Goal: Task Accomplishment & Management: Manage account settings

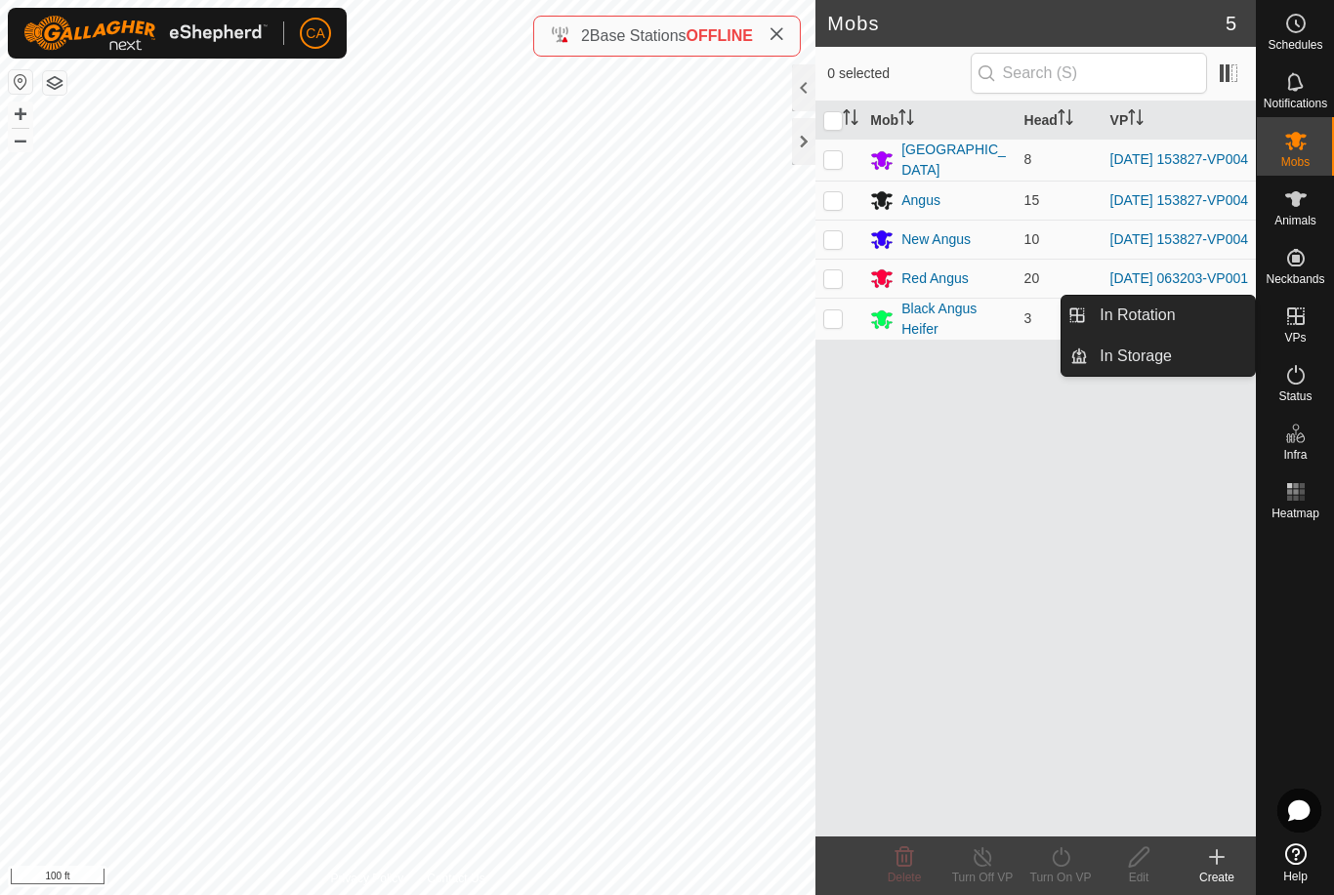
click at [1198, 310] on link "In Rotation" at bounding box center [1171, 315] width 167 height 39
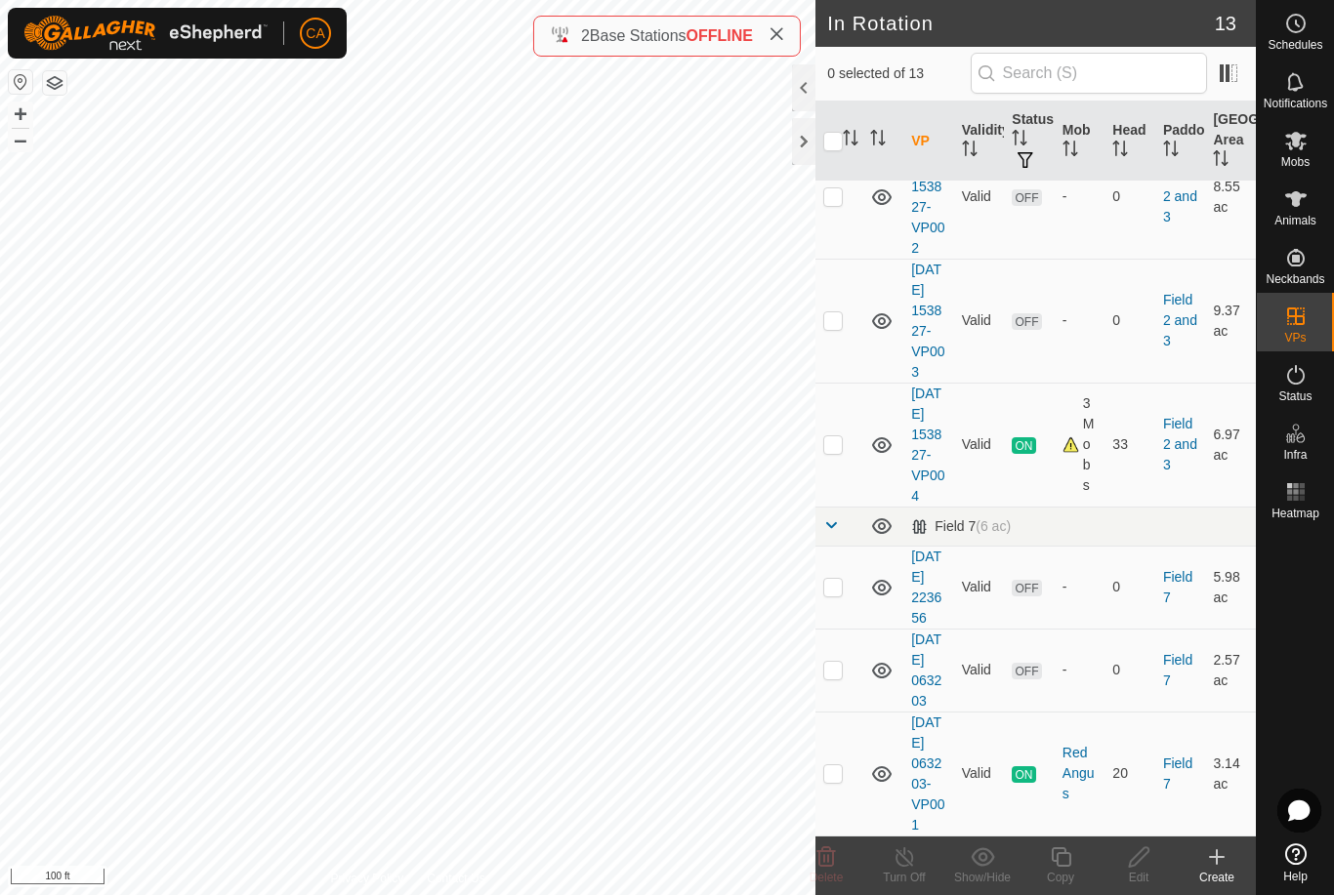
scroll to position [1032, 0]
click at [826, 579] on p-checkbox at bounding box center [833, 587] width 20 height 16
click at [841, 579] on p-checkbox at bounding box center [833, 587] width 20 height 16
checkbox input "false"
click at [837, 662] on p-checkbox at bounding box center [833, 670] width 20 height 16
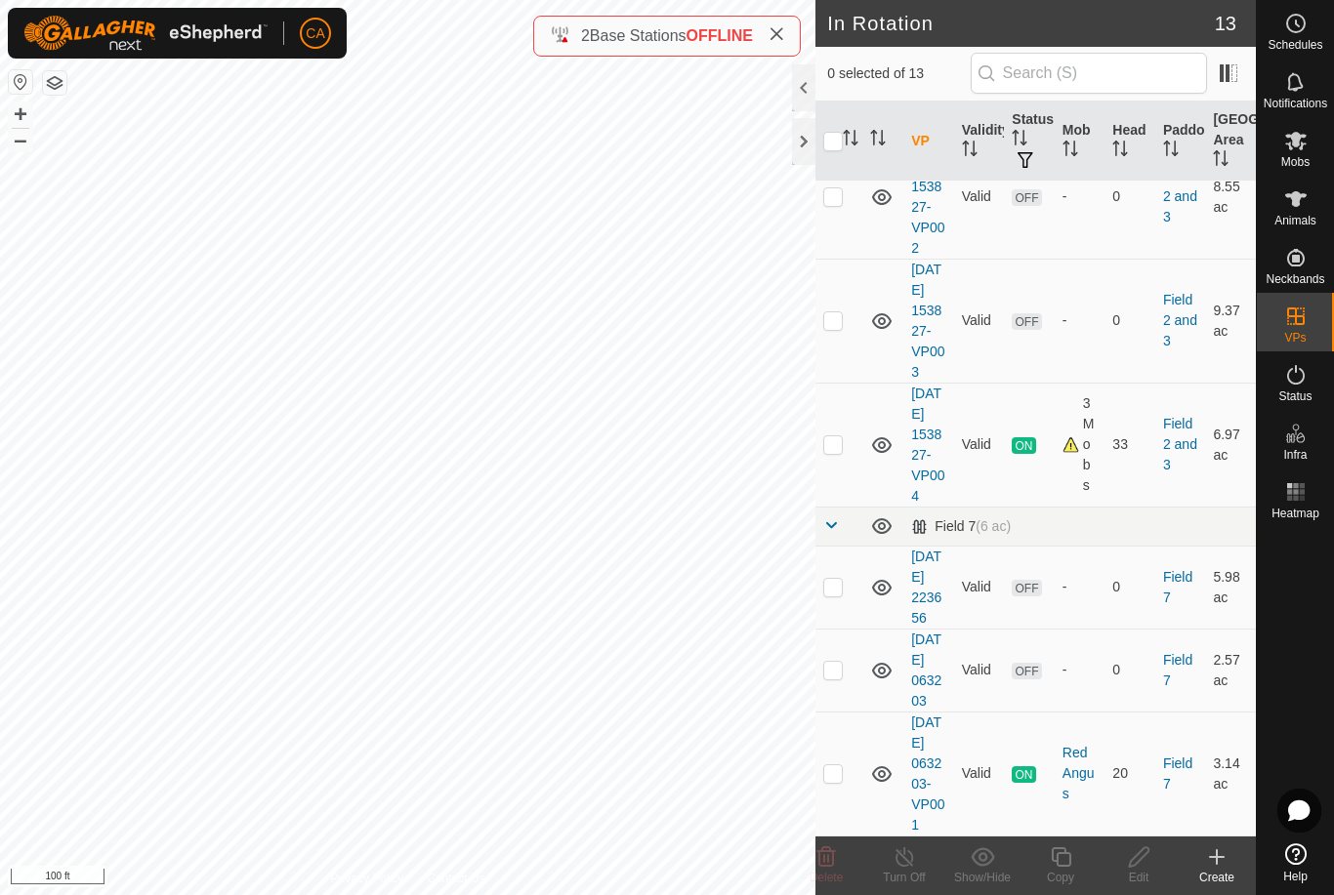
checkbox input "true"
click at [1145, 867] on icon at bounding box center [1139, 856] width 24 height 23
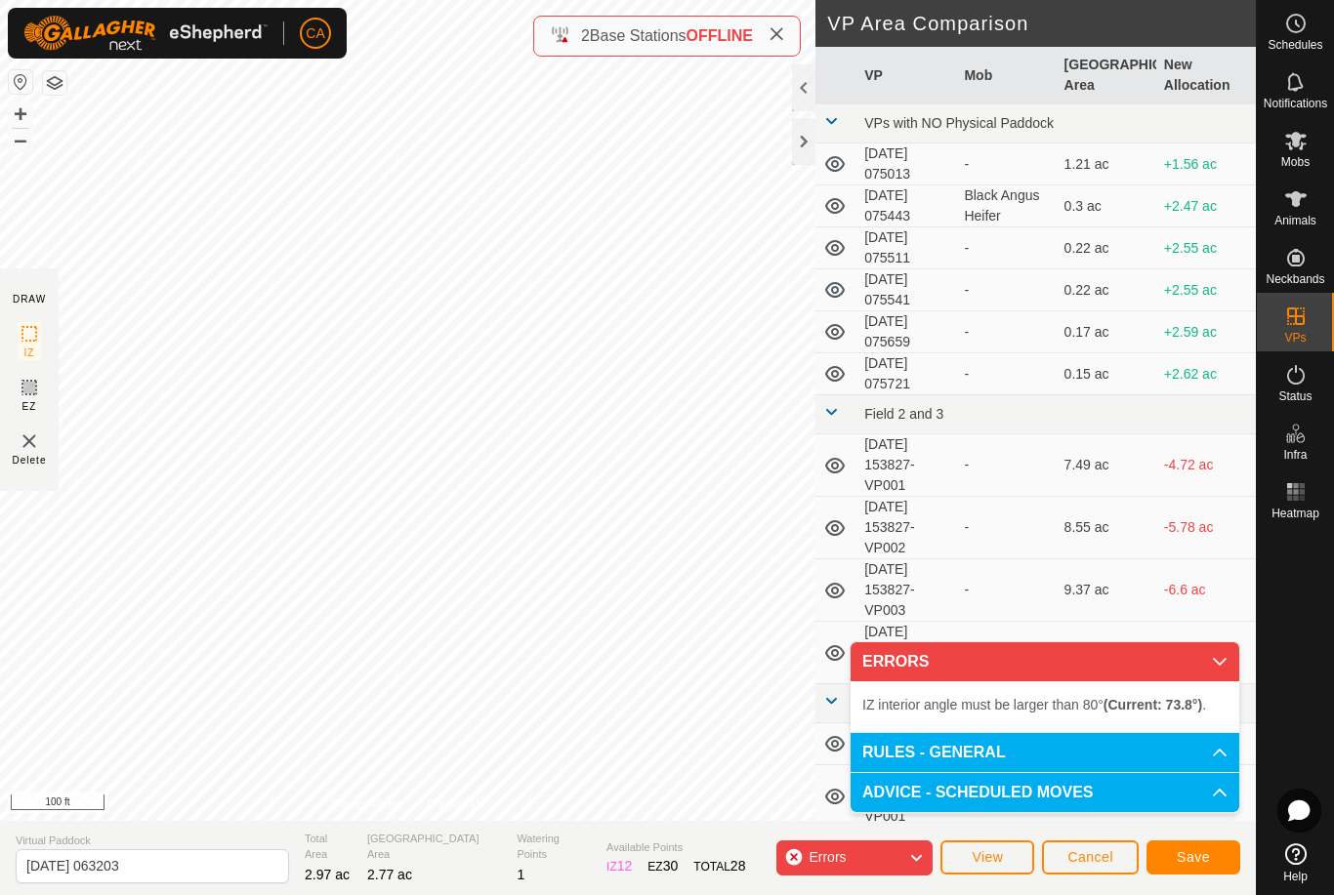
click at [1195, 864] on span "Save" at bounding box center [1192, 857] width 33 height 16
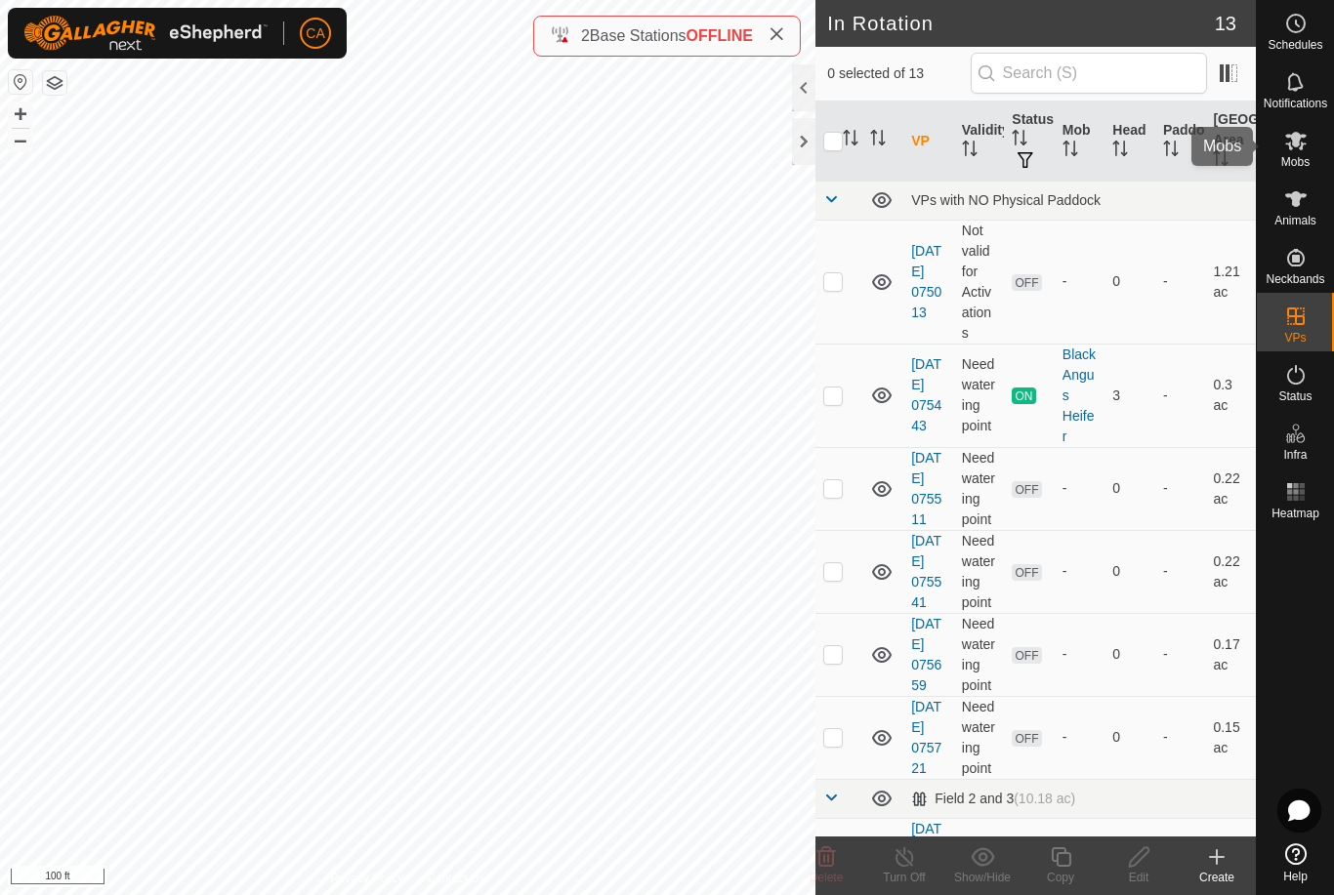
click at [1302, 144] on icon at bounding box center [1295, 141] width 21 height 19
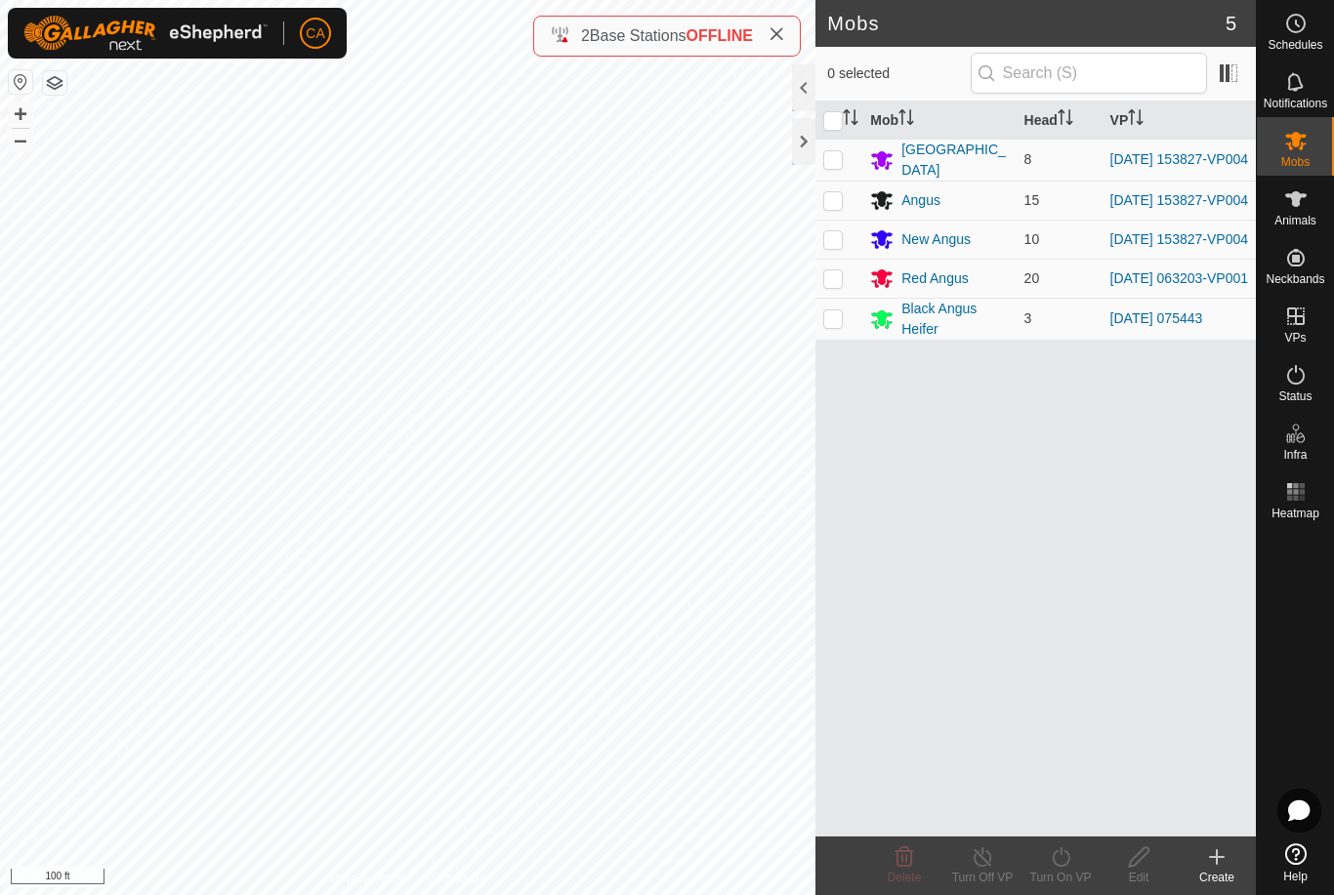
click at [837, 283] on p-checkbox at bounding box center [833, 278] width 20 height 16
checkbox input "true"
click at [1066, 859] on icon at bounding box center [1061, 856] width 24 height 23
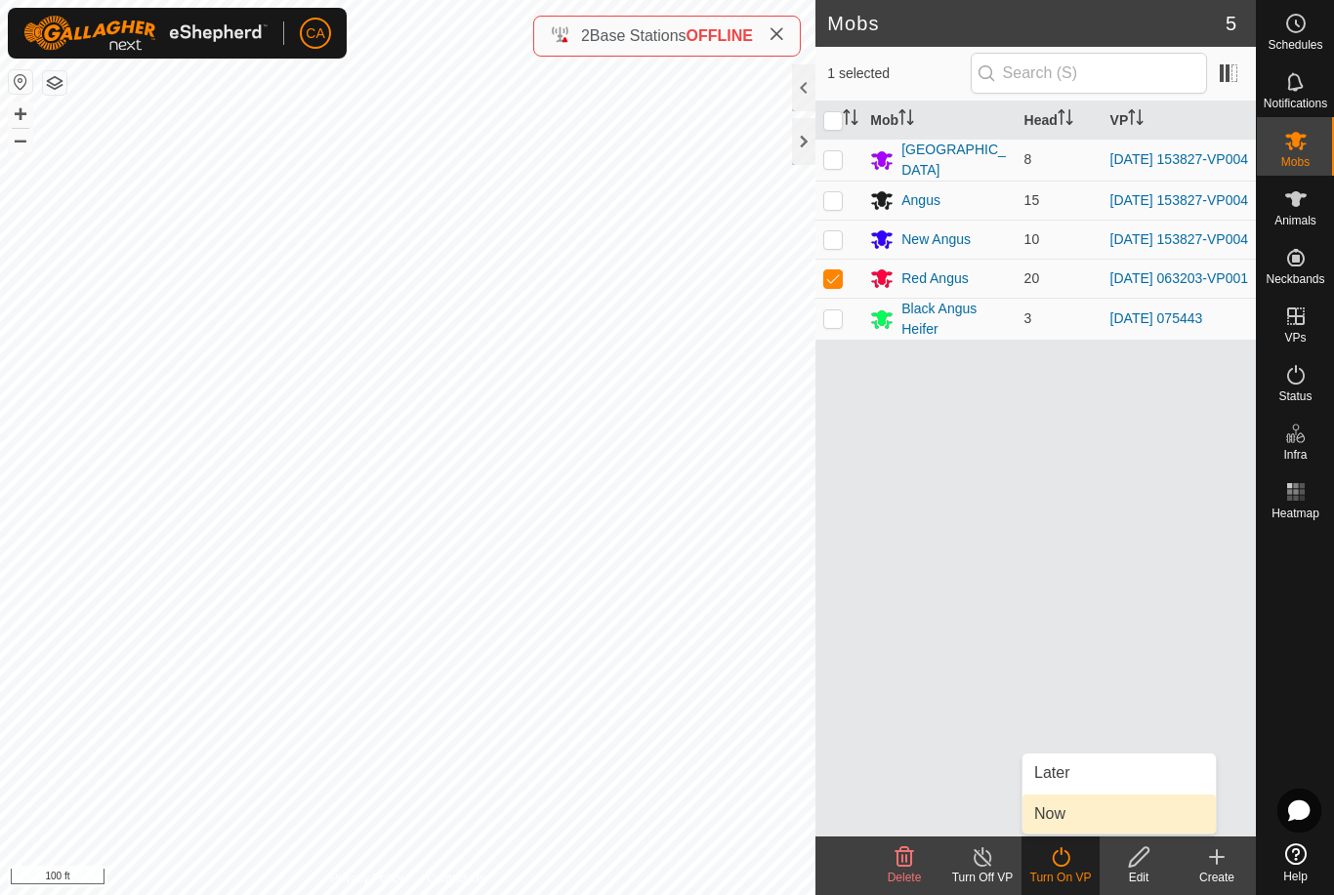
click at [1089, 816] on link "Now" at bounding box center [1118, 814] width 193 height 39
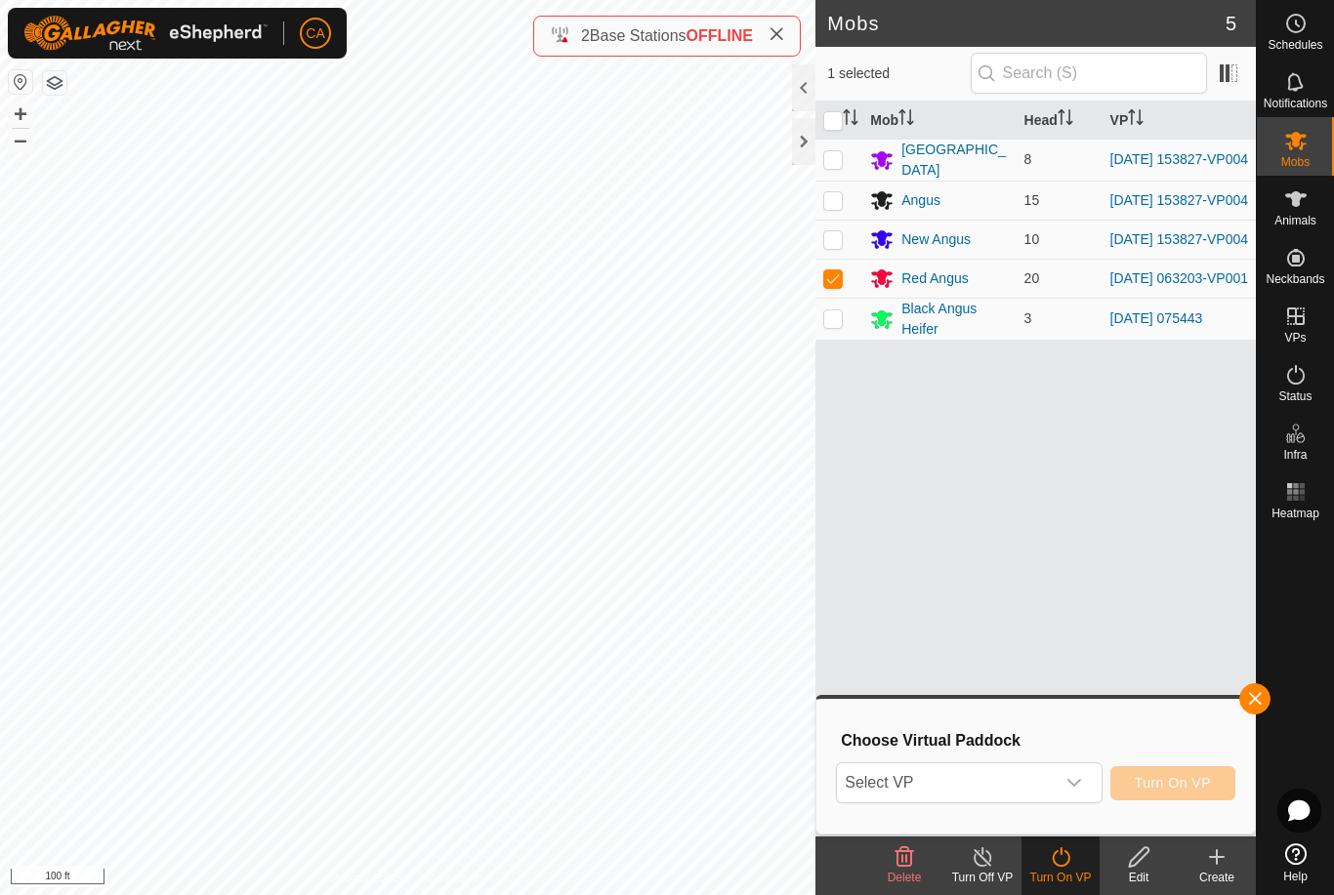
click at [996, 782] on span "Select VP" at bounding box center [945, 782] width 217 height 39
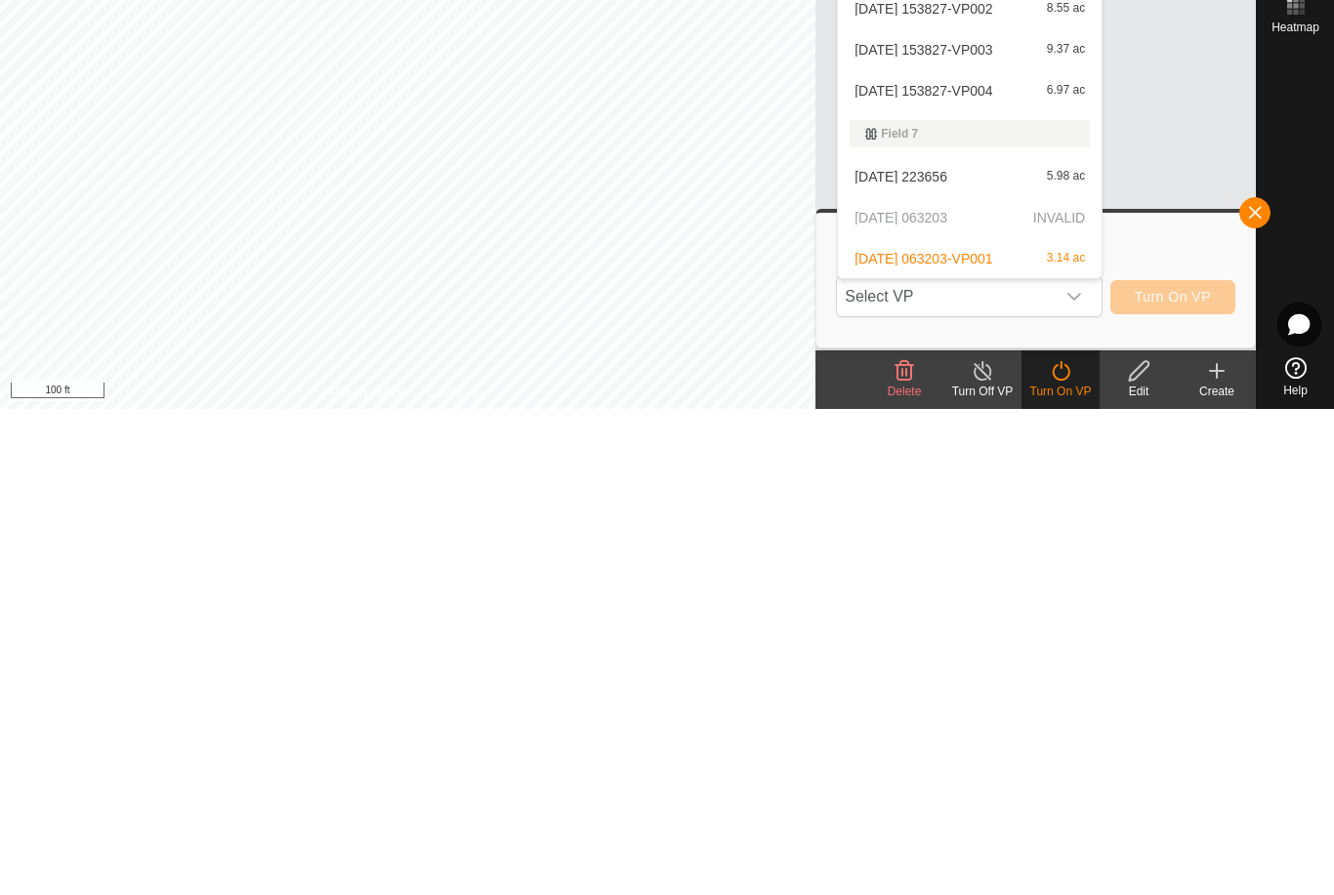
scroll to position [275, 0]
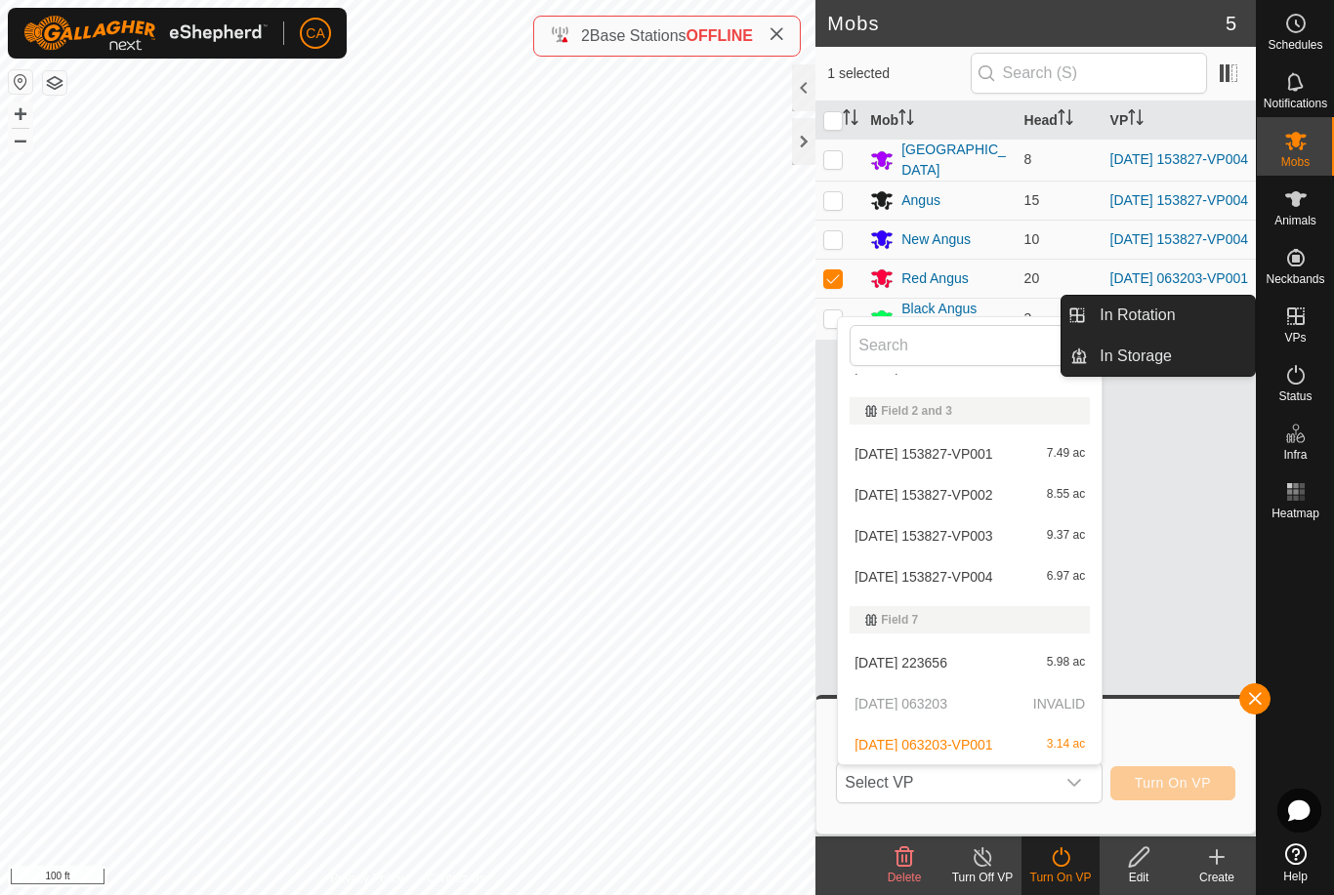
click at [1179, 313] on link "In Rotation" at bounding box center [1171, 315] width 167 height 39
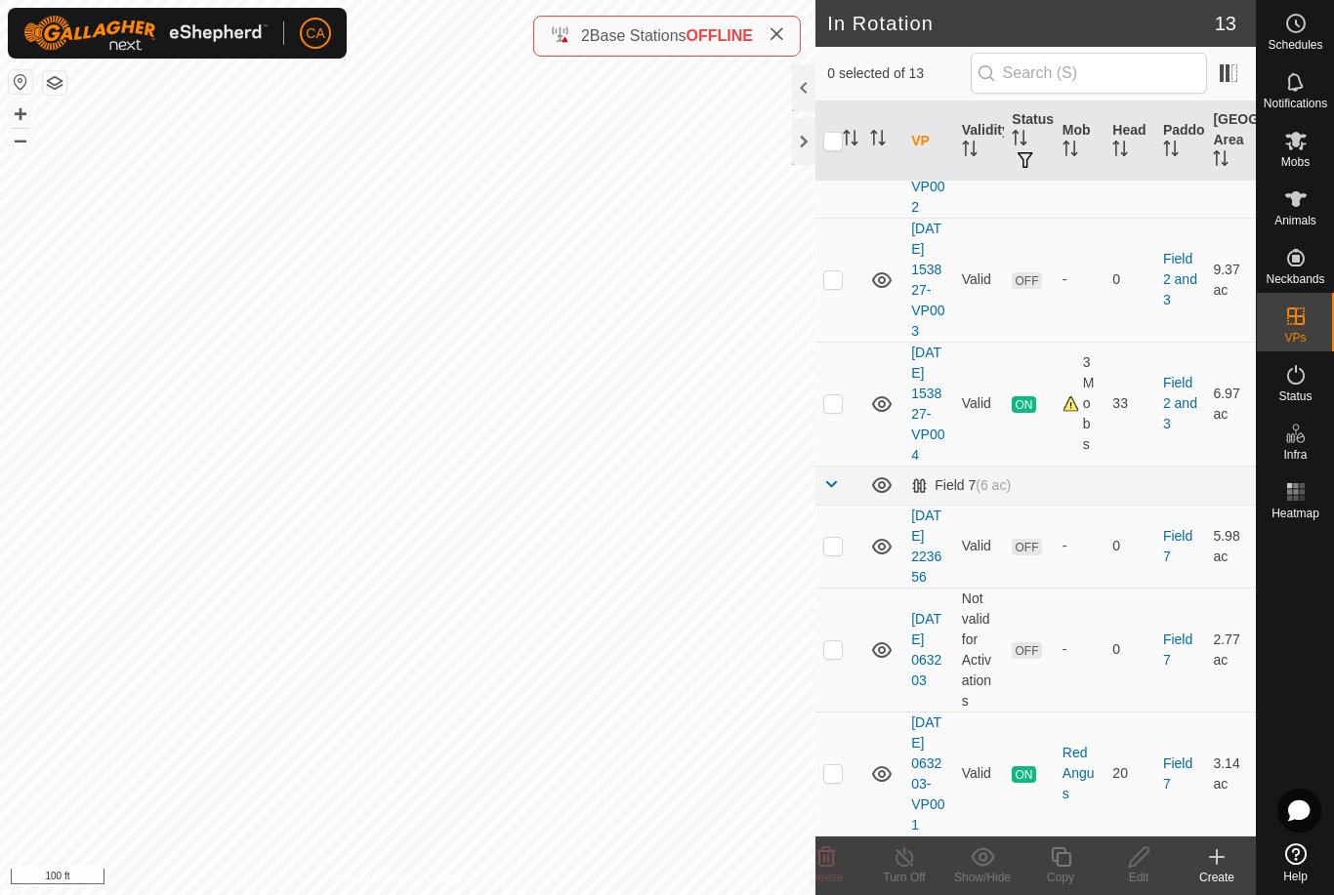
scroll to position [1052, 0]
click at [839, 505] on td at bounding box center [838, 546] width 47 height 83
click at [835, 538] on p-checkbox at bounding box center [833, 546] width 20 height 16
checkbox input "false"
click at [843, 641] on p-checkbox at bounding box center [833, 649] width 20 height 16
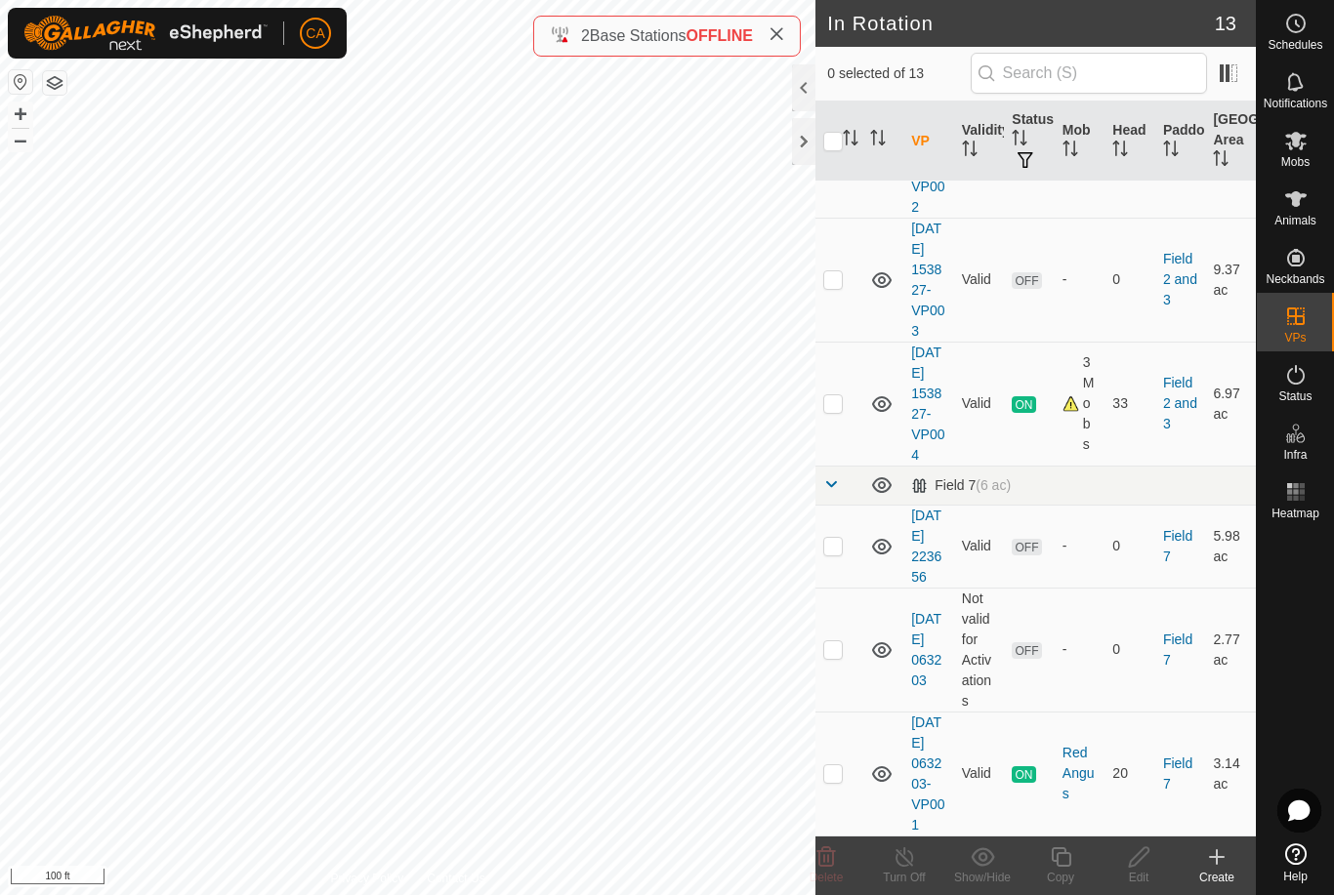
checkbox input "true"
click at [1144, 859] on icon at bounding box center [1139, 856] width 24 height 23
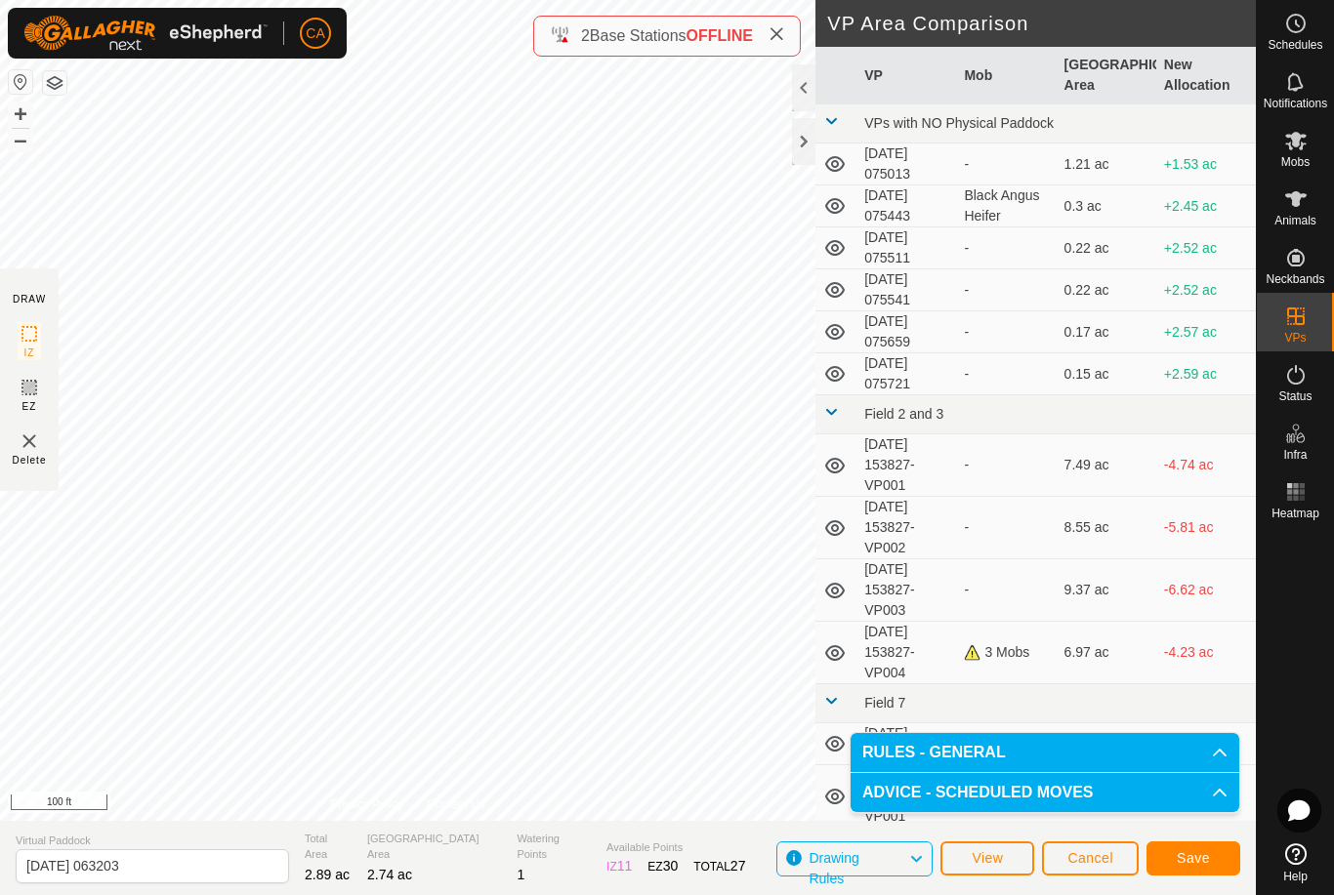
click at [1202, 853] on span "Save" at bounding box center [1192, 858] width 33 height 16
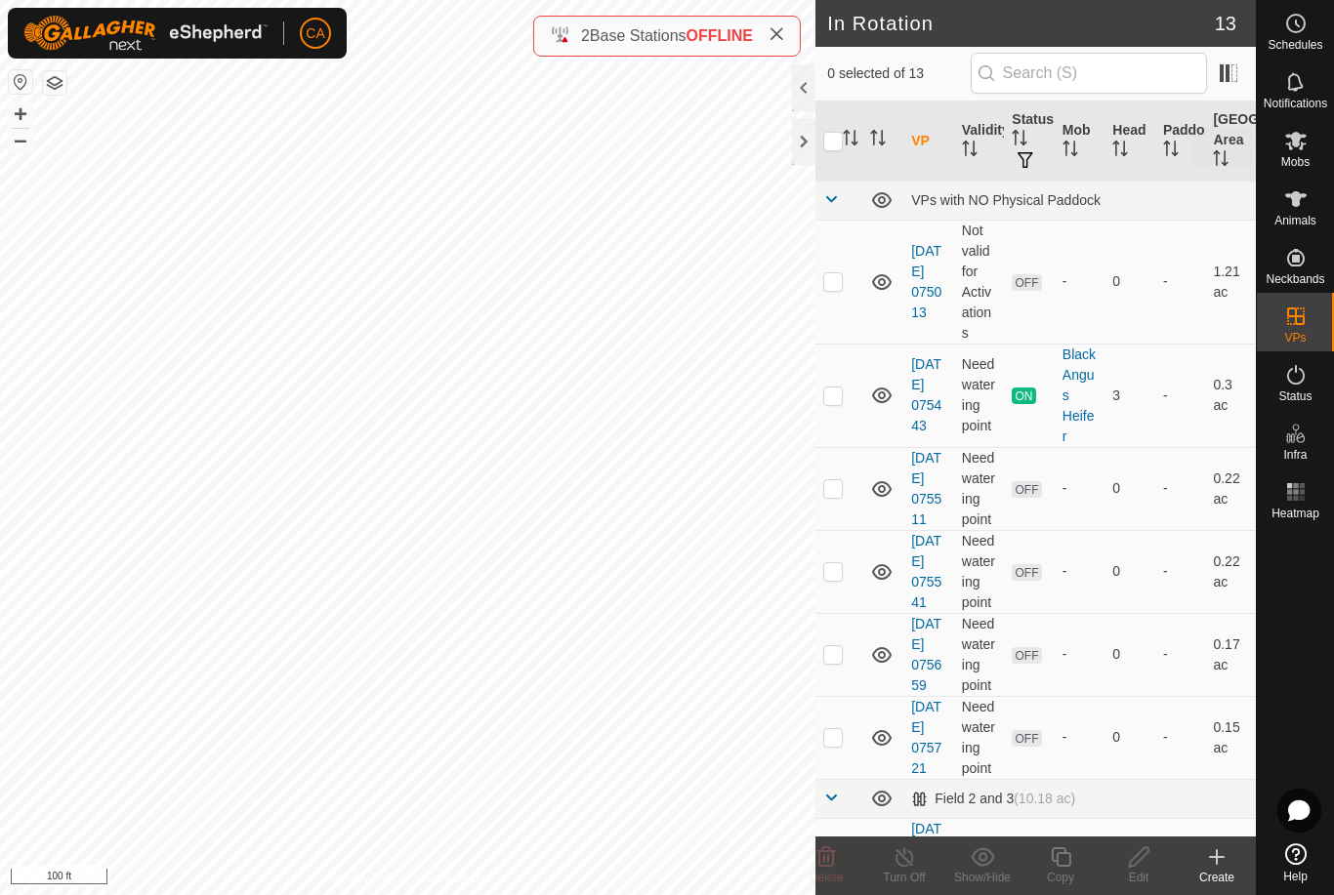
click at [1303, 140] on icon at bounding box center [1295, 140] width 23 height 23
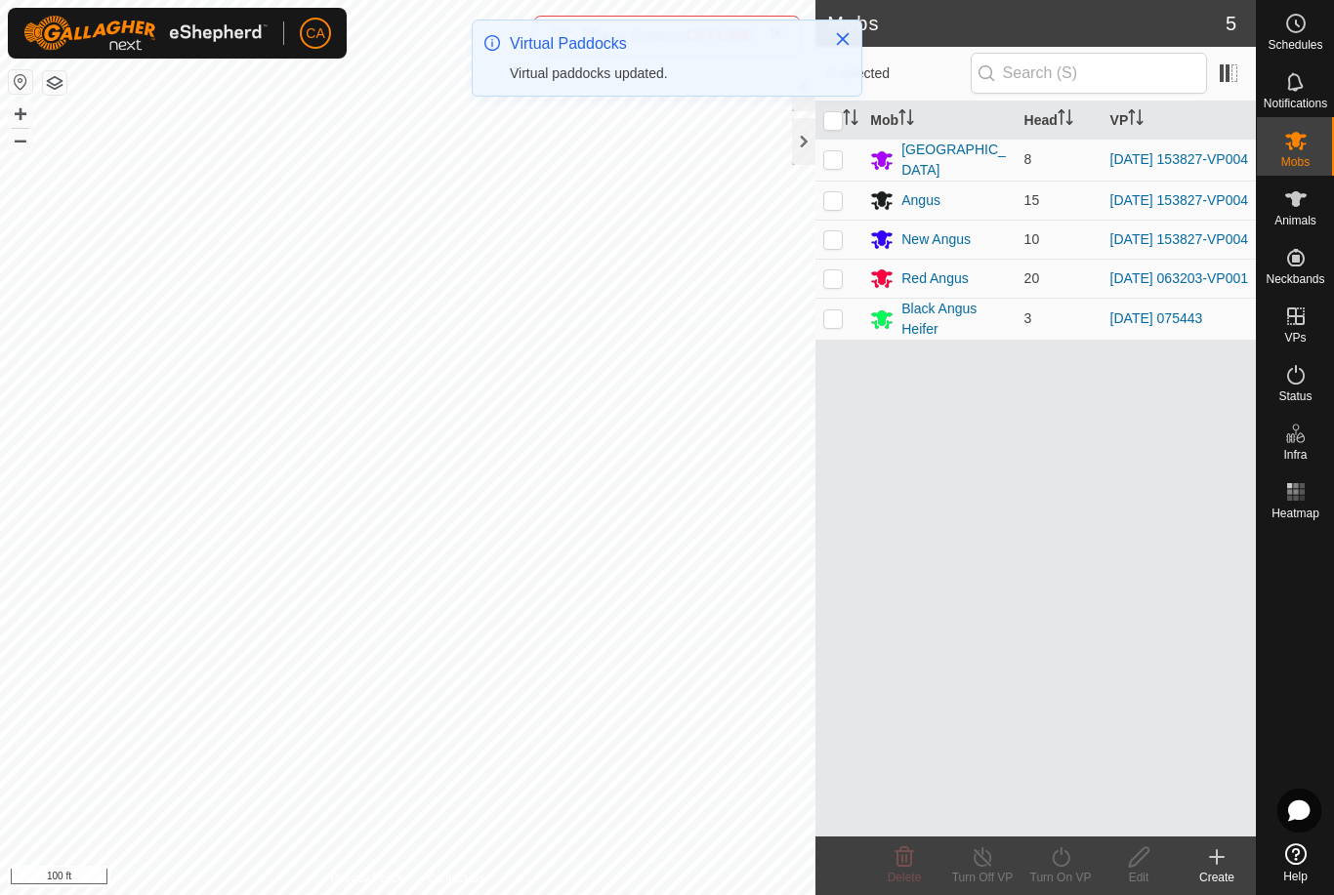
click at [841, 283] on p-checkbox at bounding box center [833, 278] width 20 height 16
checkbox input "true"
click at [1068, 864] on icon at bounding box center [1061, 856] width 24 height 23
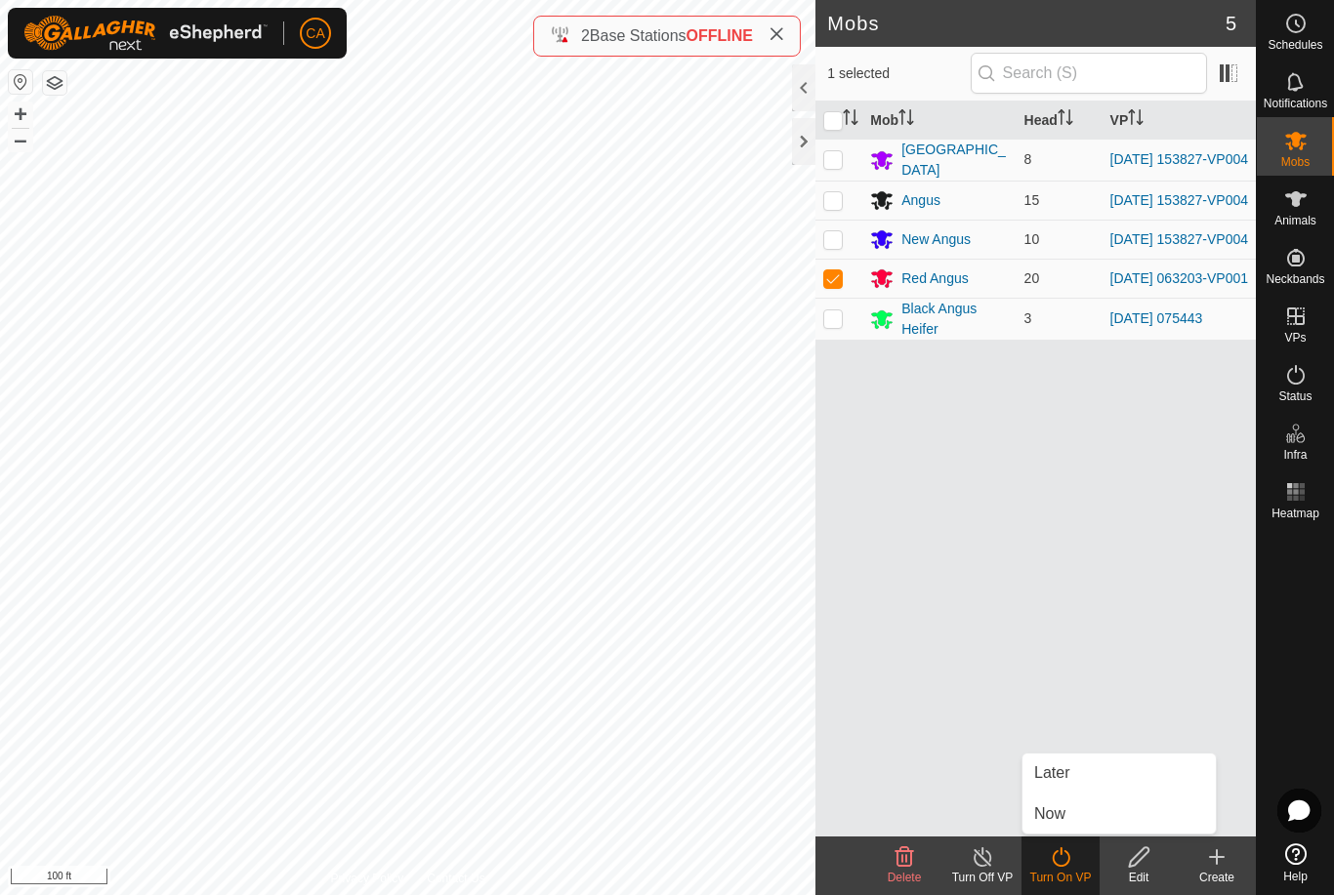
click at [1071, 820] on link "Now" at bounding box center [1118, 814] width 193 height 39
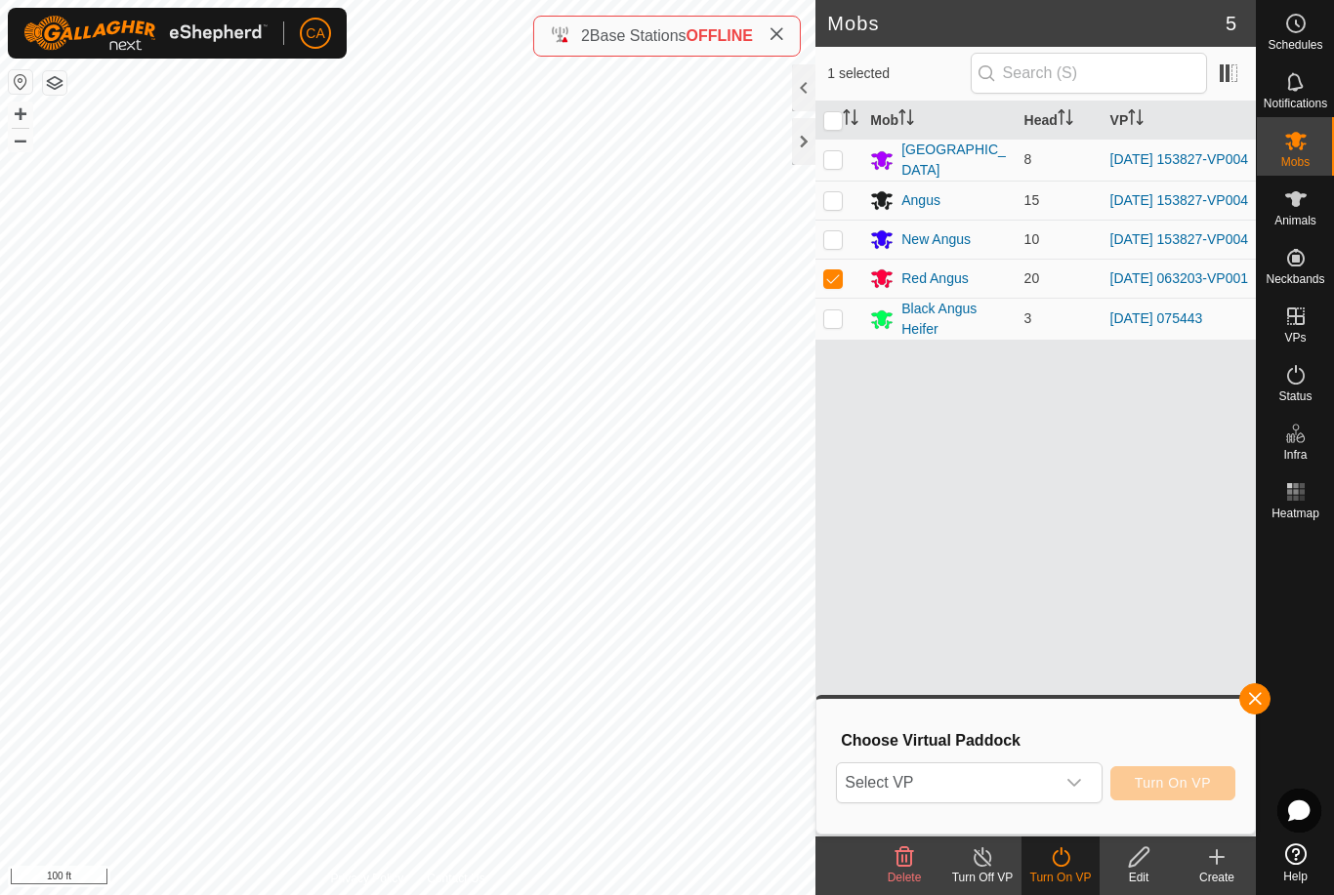
click at [1014, 786] on span "Select VP" at bounding box center [945, 782] width 217 height 39
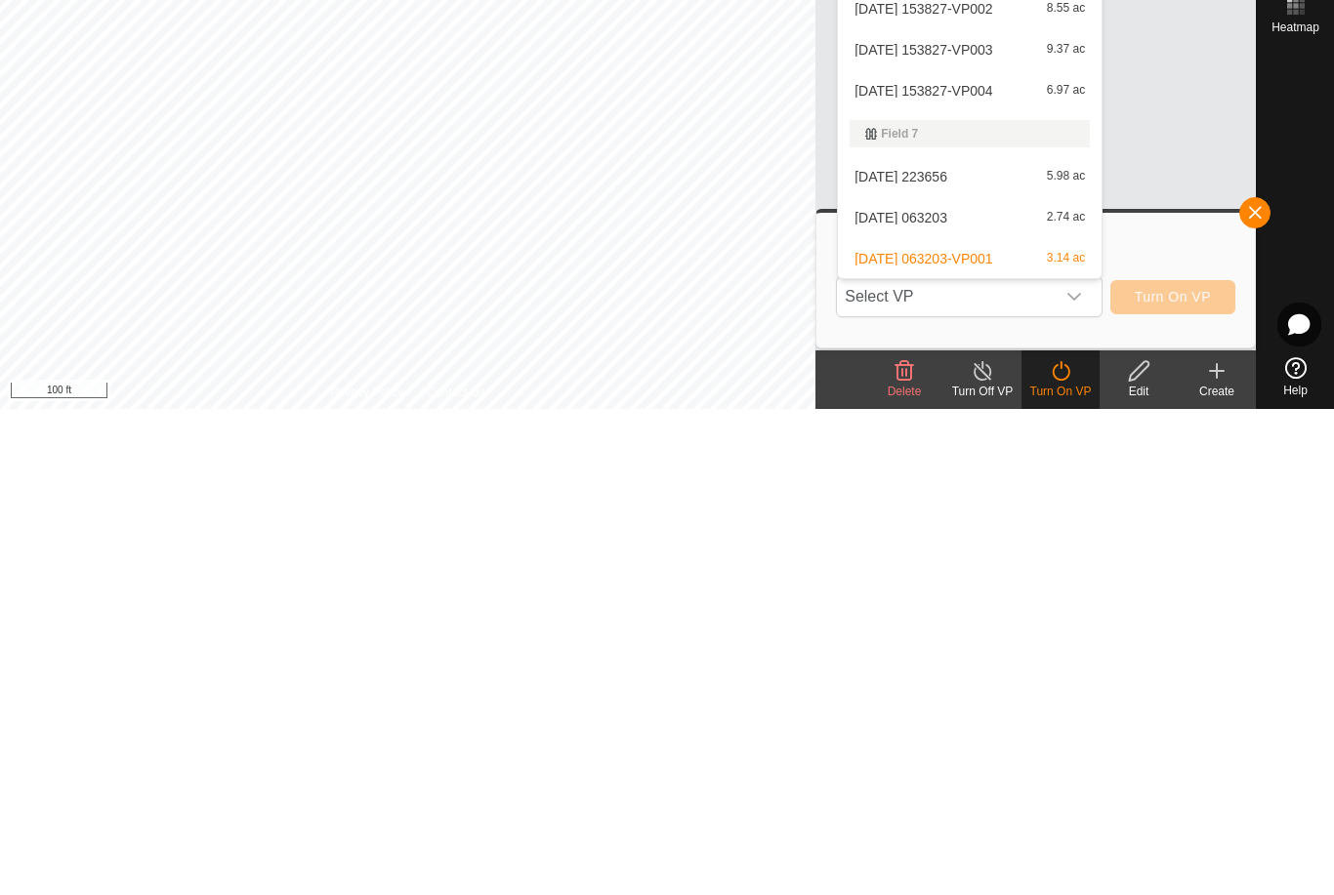
scroll to position [275, 0]
click at [980, 692] on div "[DATE] 063203 2.74 ac" at bounding box center [969, 703] width 240 height 23
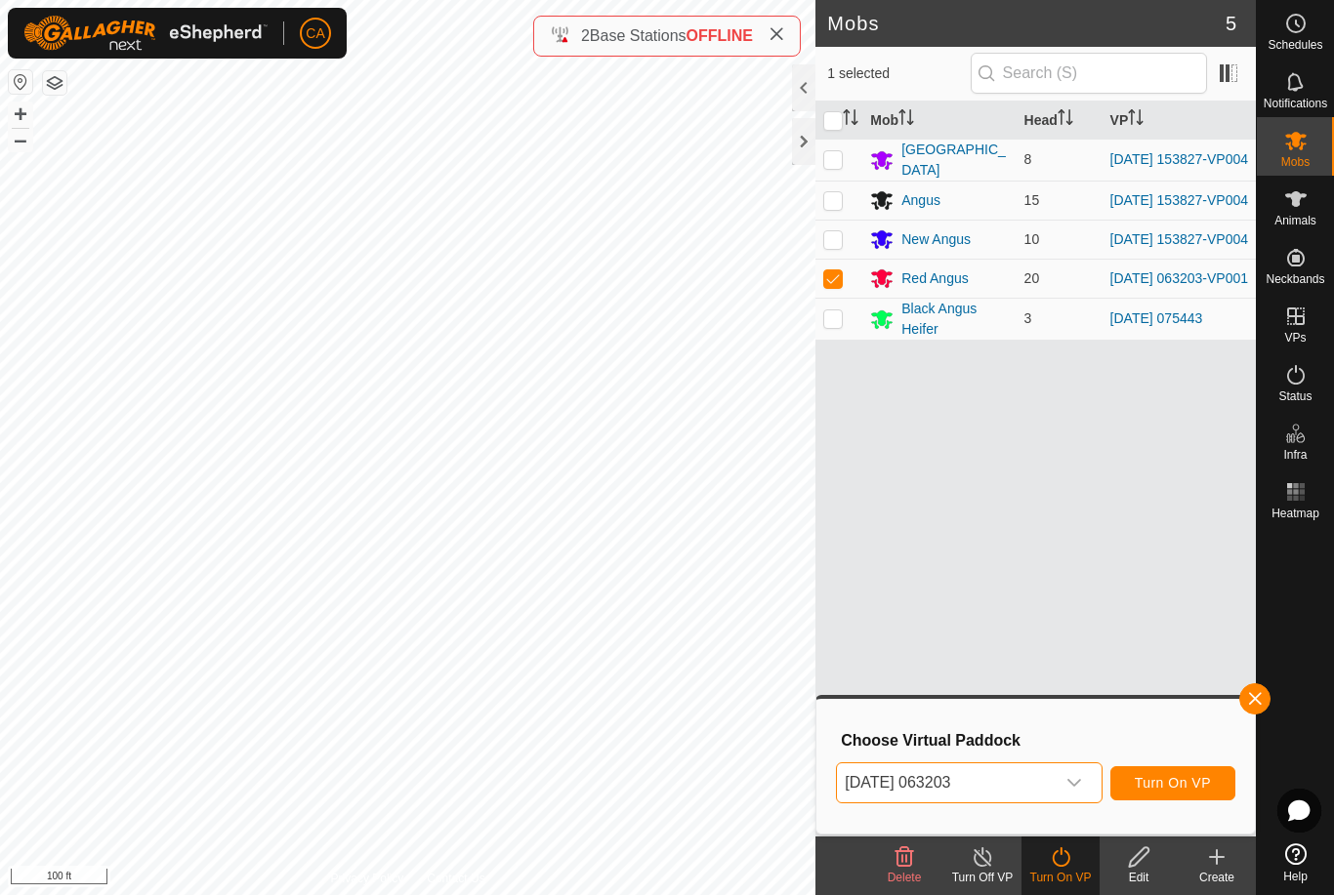
click at [1196, 785] on span "Turn On VP" at bounding box center [1172, 783] width 76 height 16
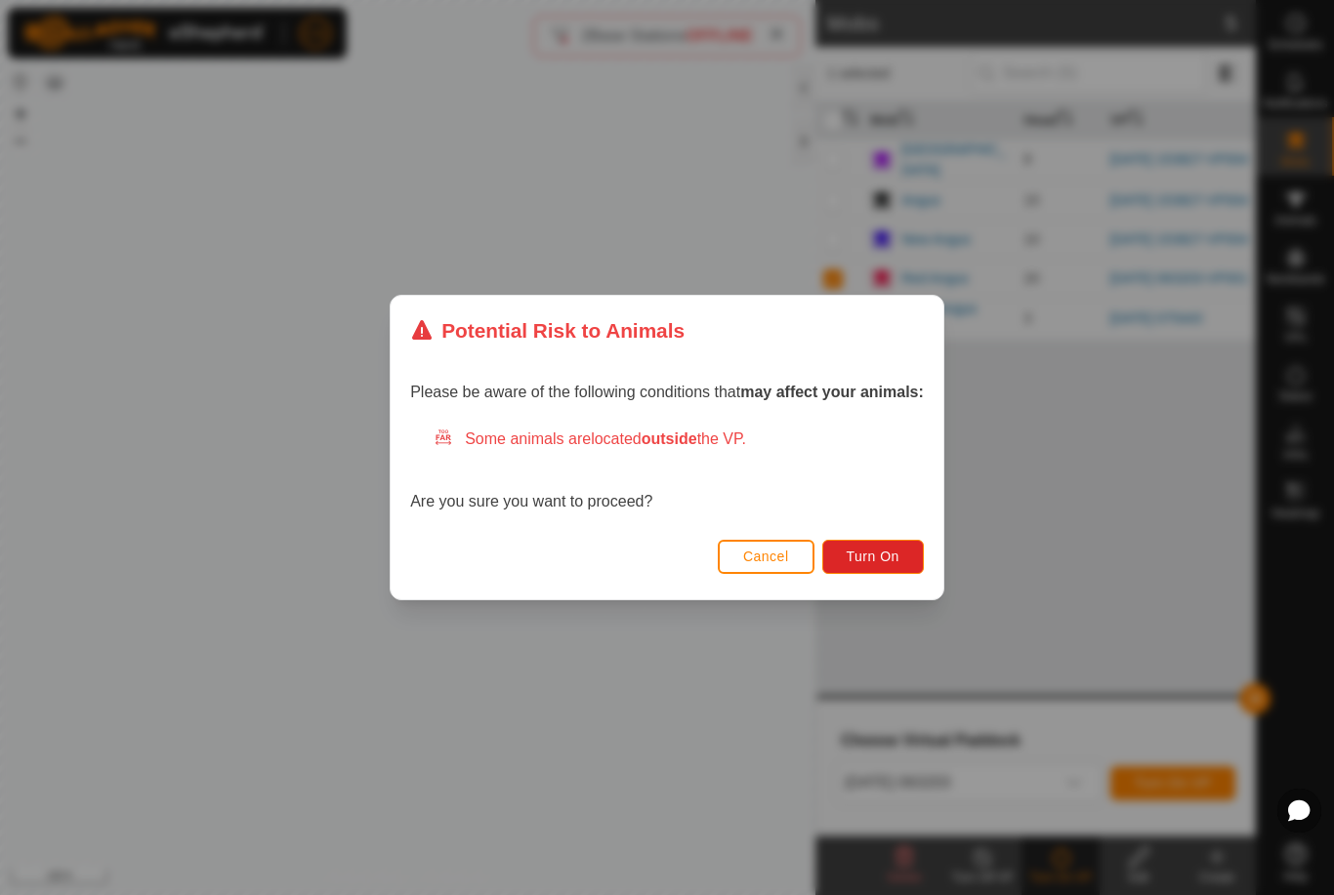
click at [883, 551] on span "Turn On" at bounding box center [872, 557] width 53 height 16
